Goal: Information Seeking & Learning: Learn about a topic

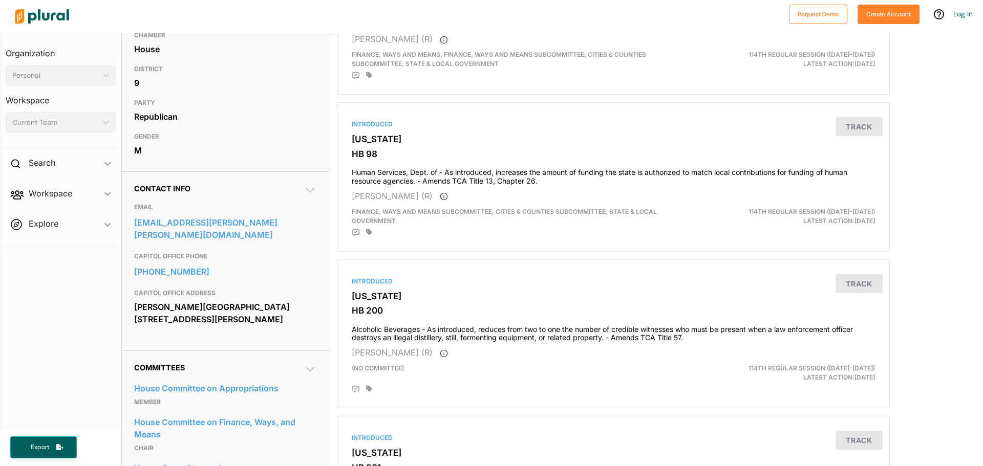
scroll to position [205, 0]
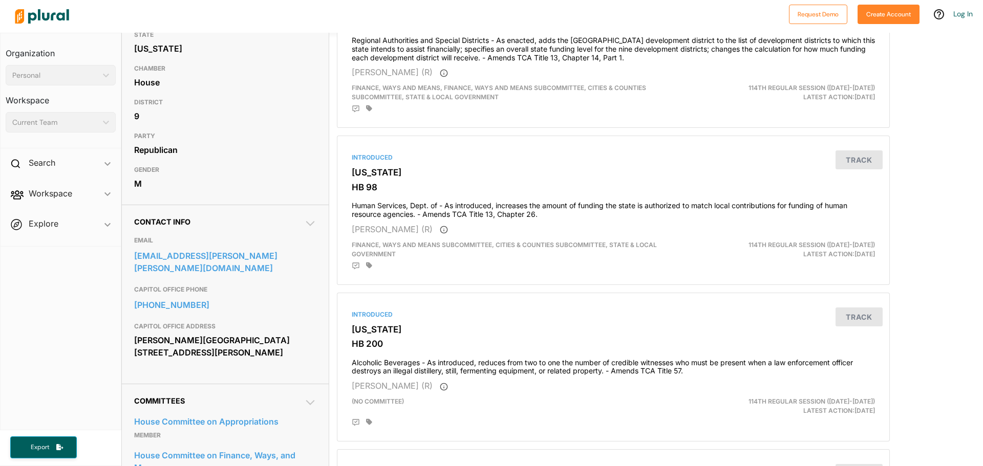
scroll to position [154, 0]
